Goal: Find specific page/section: Find specific page/section

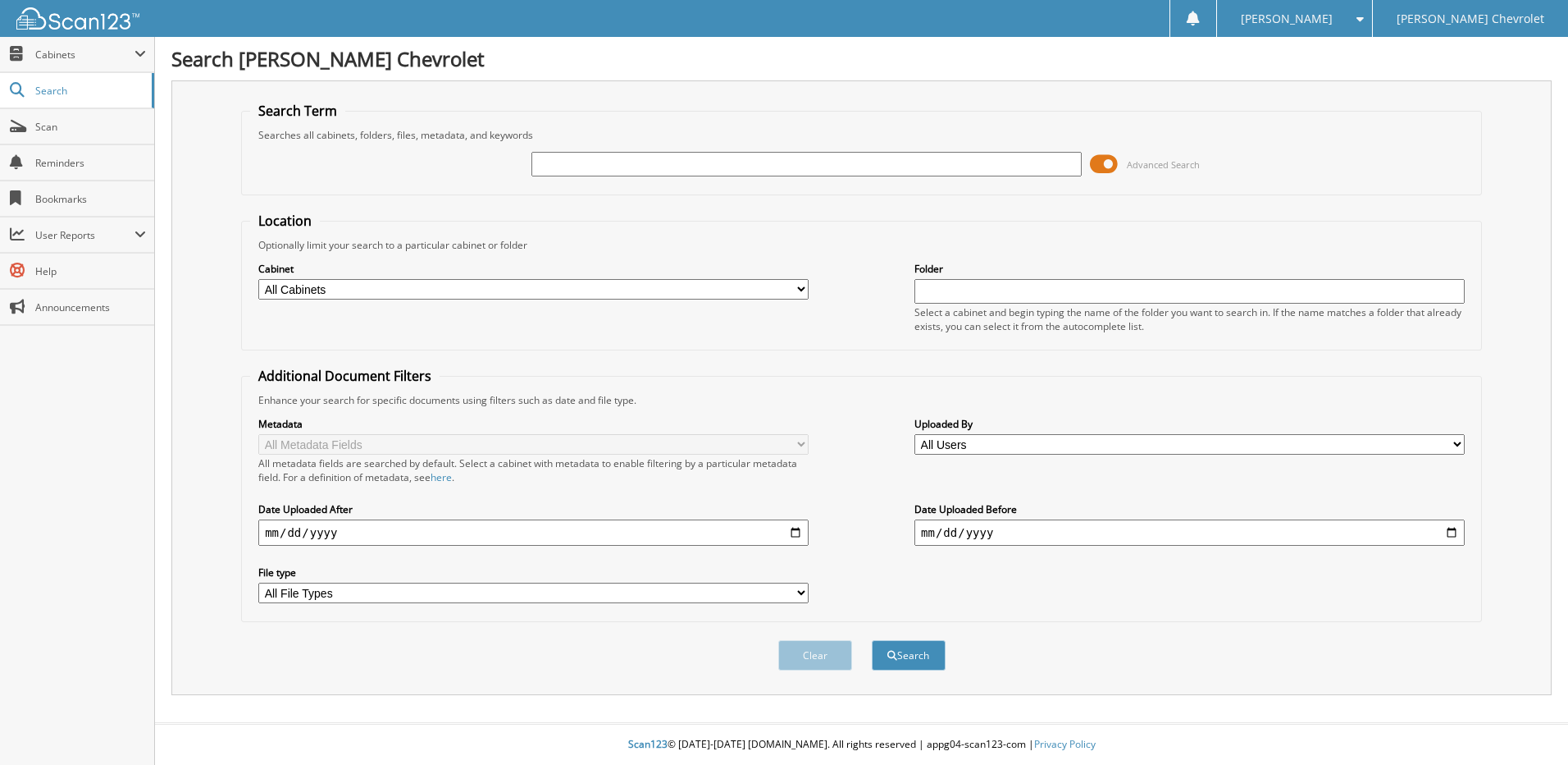
click at [818, 175] on input "text" at bounding box center [807, 163] width 550 height 24
type input "180973"
click at [871, 640] on button "Search" at bounding box center [908, 656] width 74 height 30
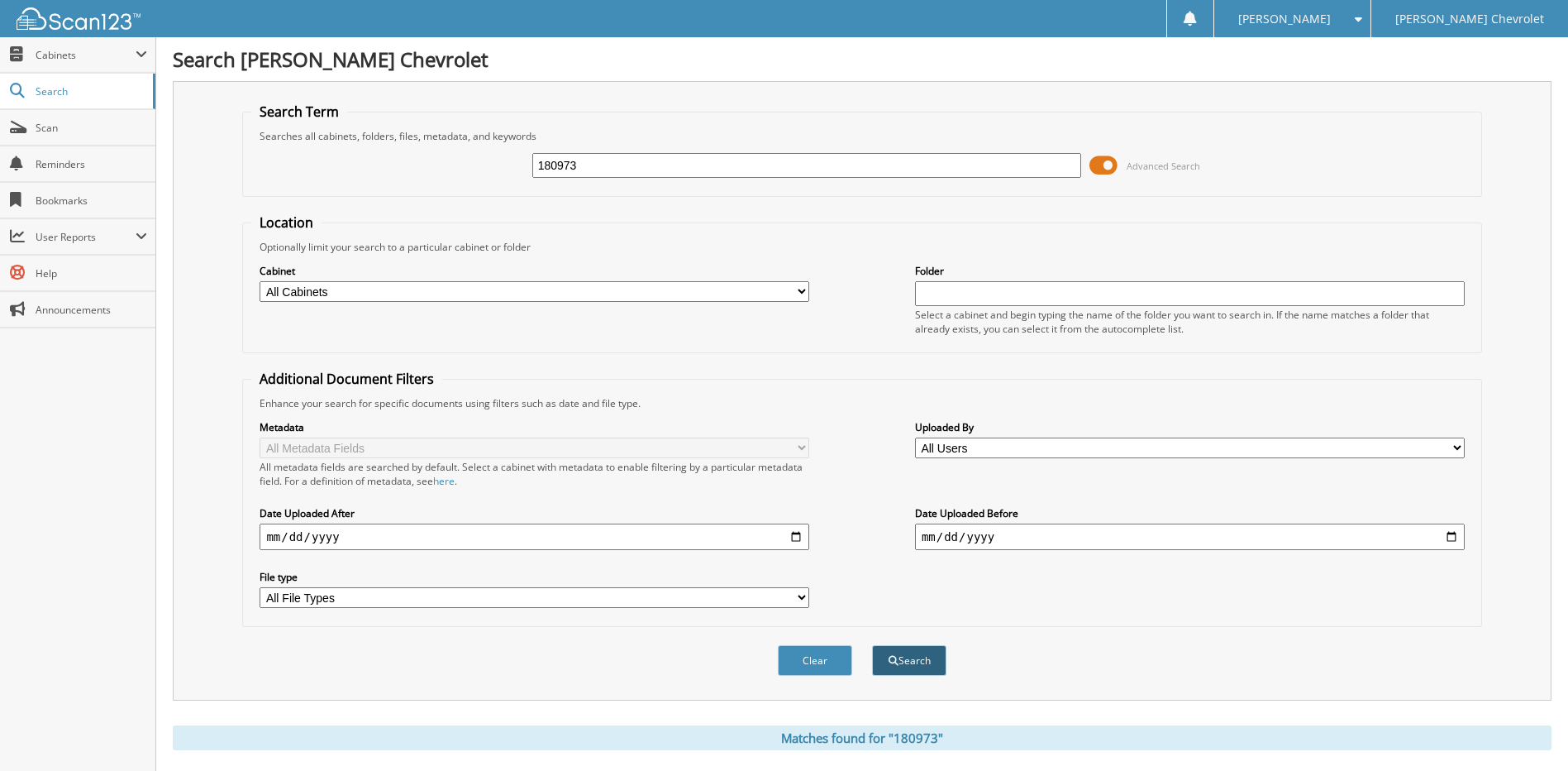
click at [920, 663] on button "Search" at bounding box center [909, 661] width 74 height 31
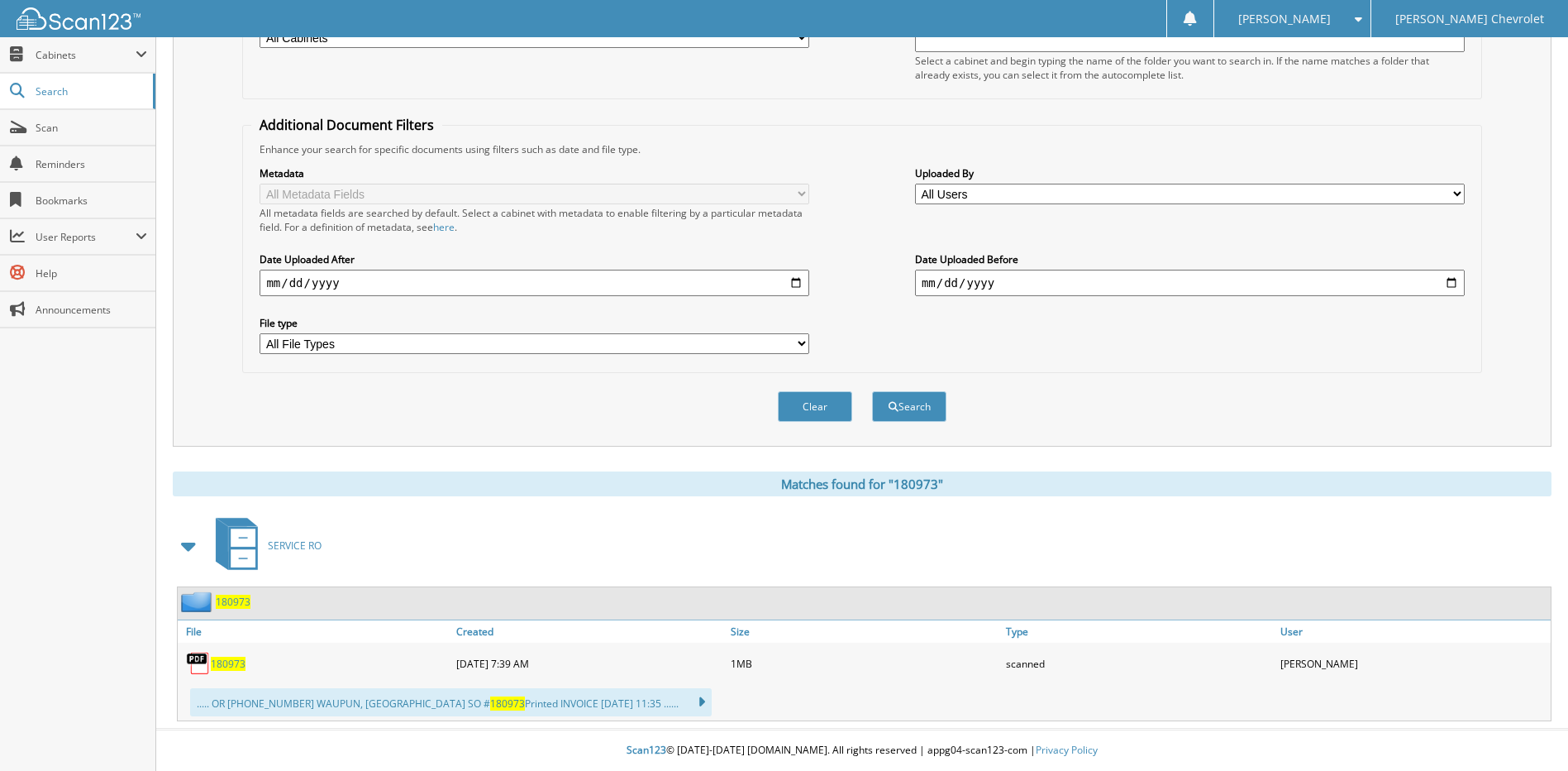
scroll to position [255, 0]
click at [235, 663] on span "180973" at bounding box center [228, 663] width 34 height 14
